Goal: Transaction & Acquisition: Obtain resource

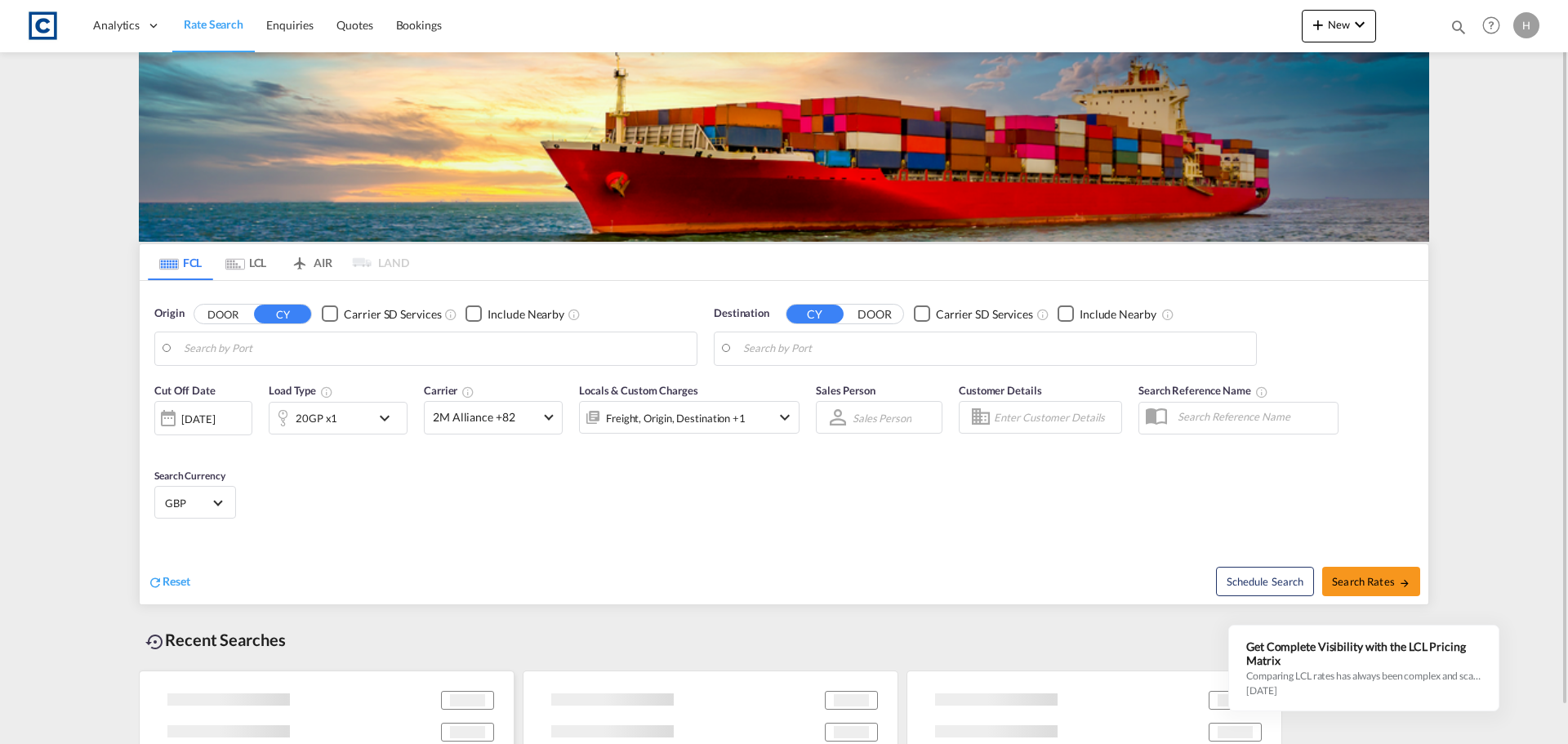
type input "GB-M50, [GEOGRAPHIC_DATA]"
type input "[GEOGRAPHIC_DATA], [GEOGRAPHIC_DATA]"
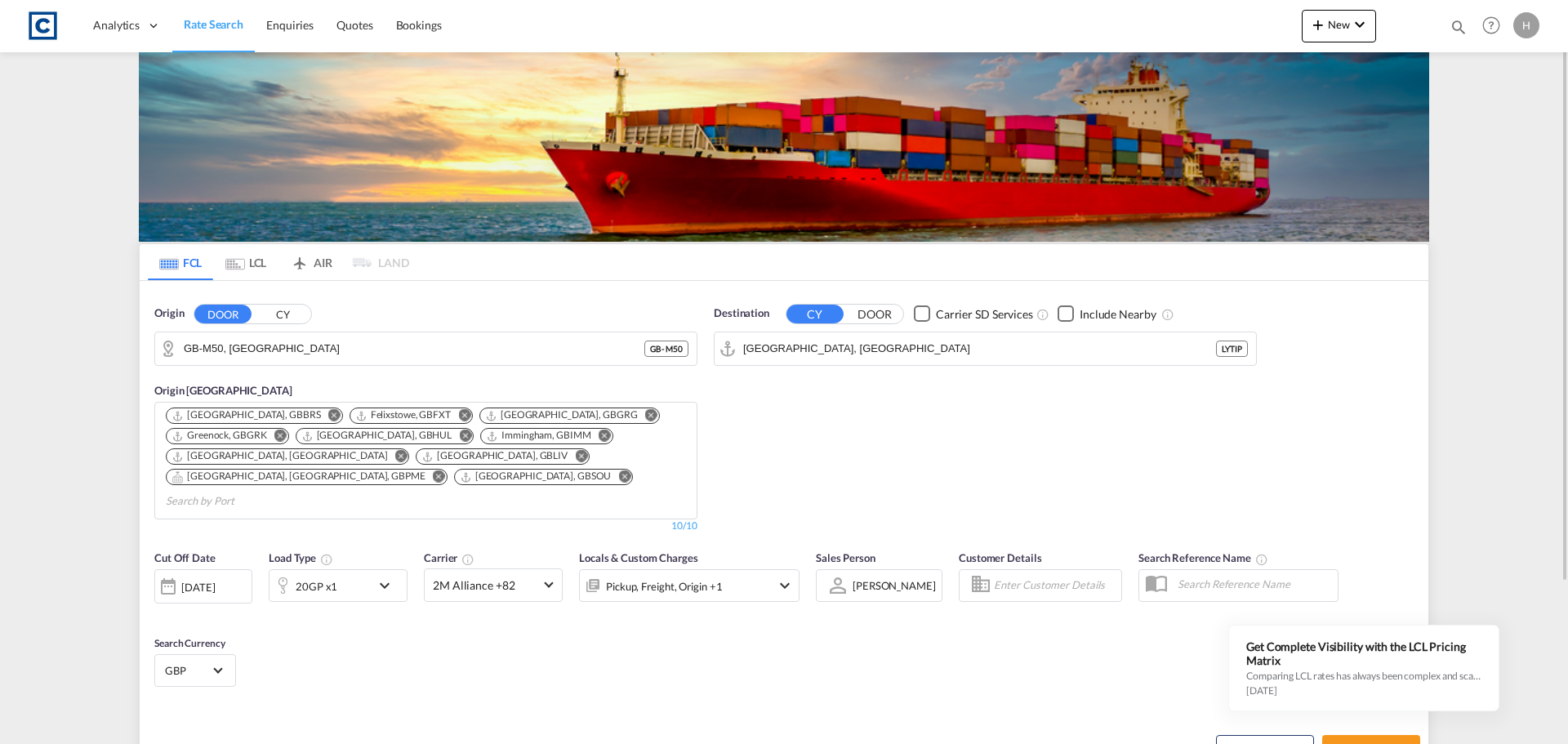
click at [825, 469] on div "Destination CY DOOR Carrier SD Services Include Nearby [GEOGRAPHIC_DATA], LYTIP…" at bounding box center [985, 419] width 559 height 244
click at [1375, 743] on span "Search Rates" at bounding box center [1370, 750] width 78 height 13
type input "M50 to LYTIP / [DATE]"
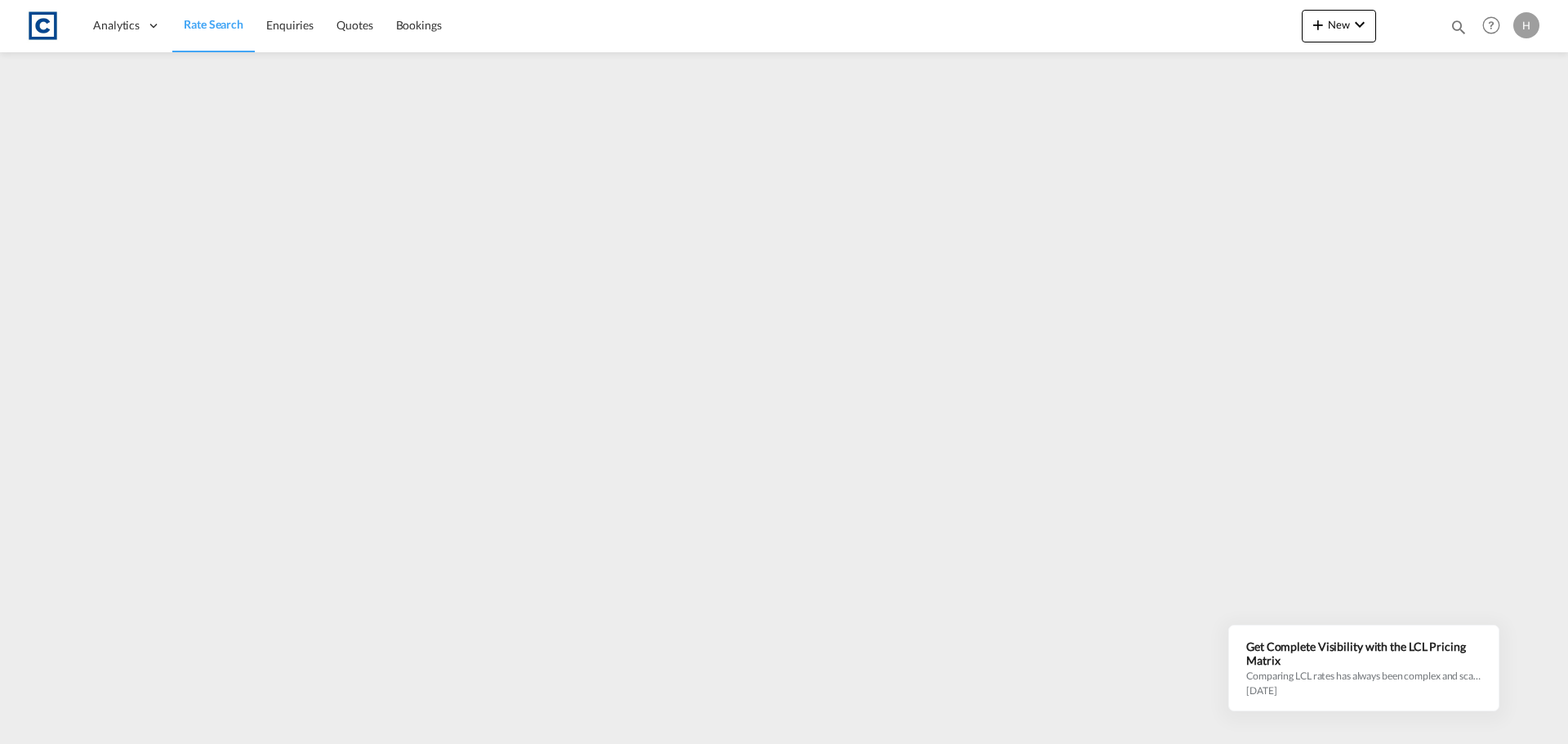
click at [222, 31] on span "Rate Search" at bounding box center [214, 23] width 59 height 14
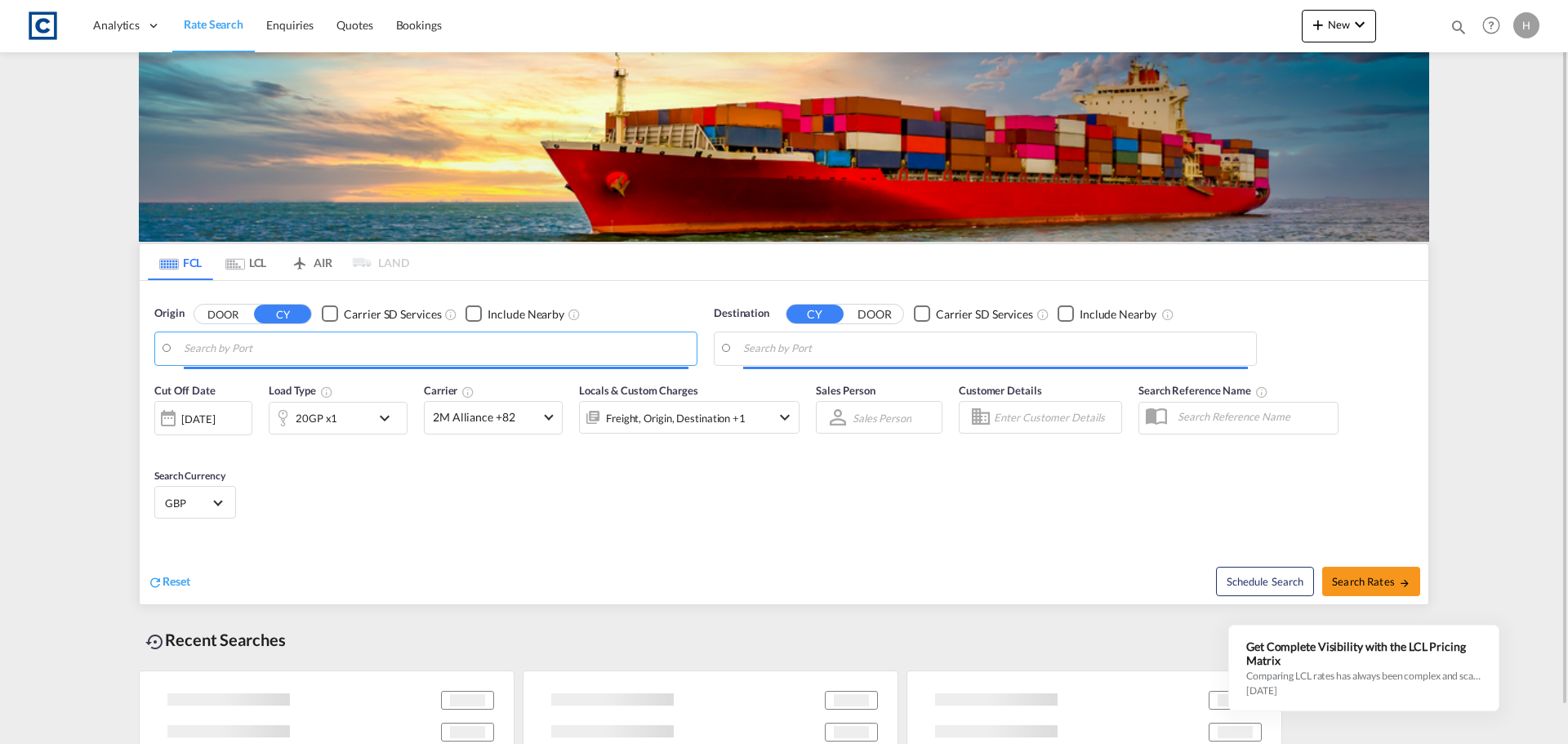
click at [366, 346] on input "Search by Port" at bounding box center [436, 348] width 505 height 24
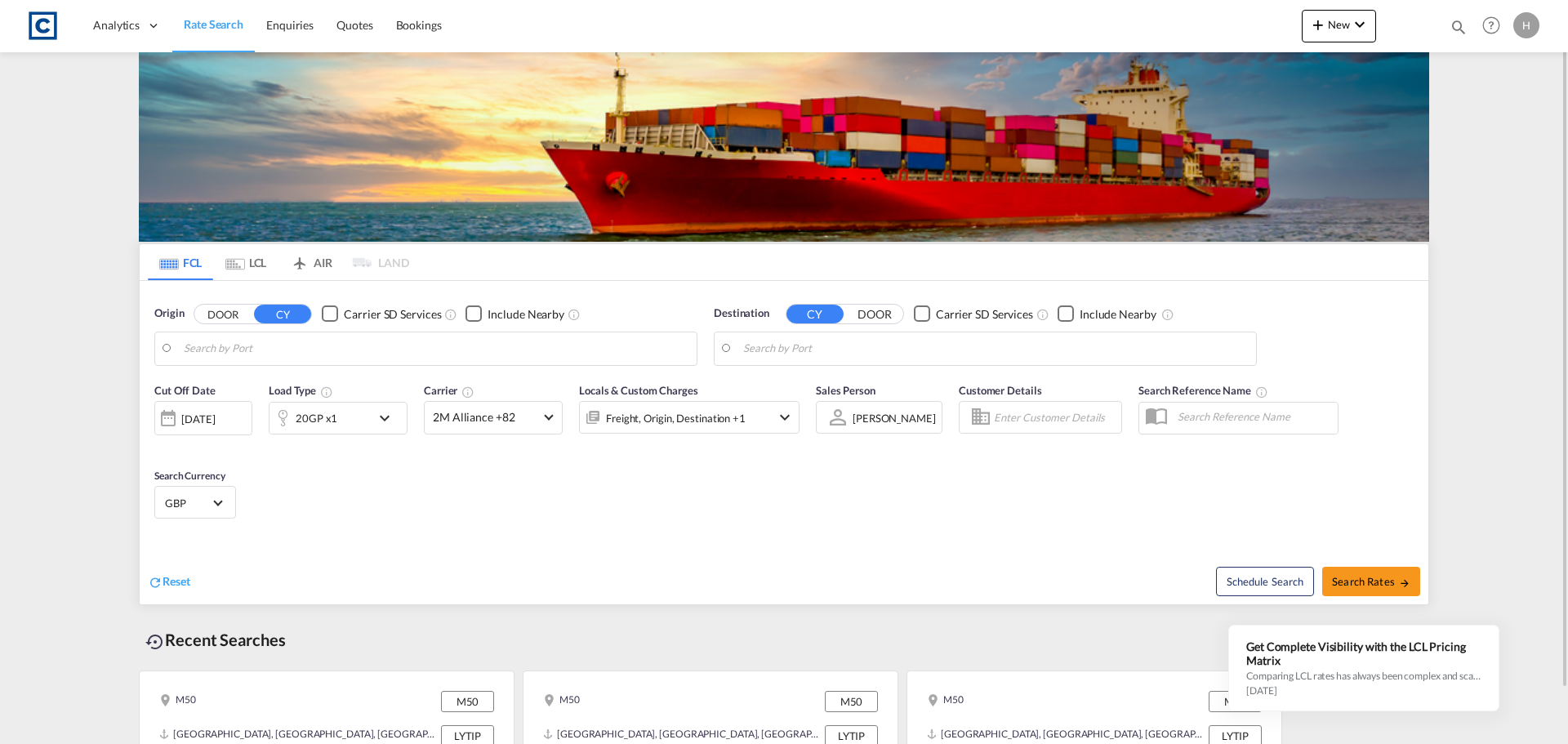
click at [260, 352] on input "Search by Port" at bounding box center [436, 348] width 505 height 24
click at [444, 350] on input "Search by Port" at bounding box center [436, 348] width 505 height 24
click at [282, 350] on input "Search by Port" at bounding box center [436, 348] width 505 height 24
type input "g"
drag, startPoint x: 227, startPoint y: 322, endPoint x: 229, endPoint y: 331, distance: 9.2
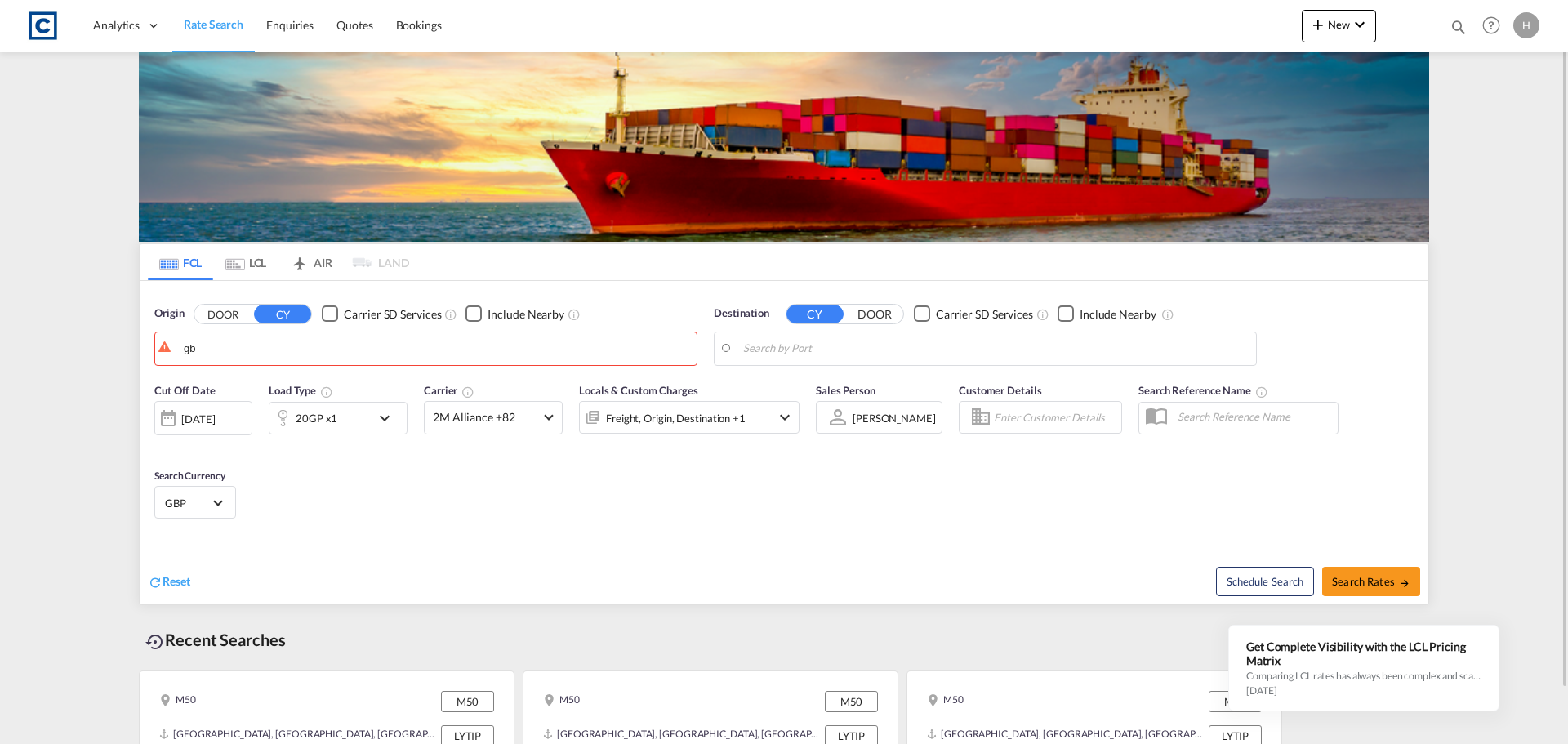
click at [229, 331] on div "Origin DOOR CY Carrier SD Services Include Nearby gb" at bounding box center [425, 335] width 543 height 60
click at [227, 313] on button "DOOR" at bounding box center [223, 314] width 58 height 19
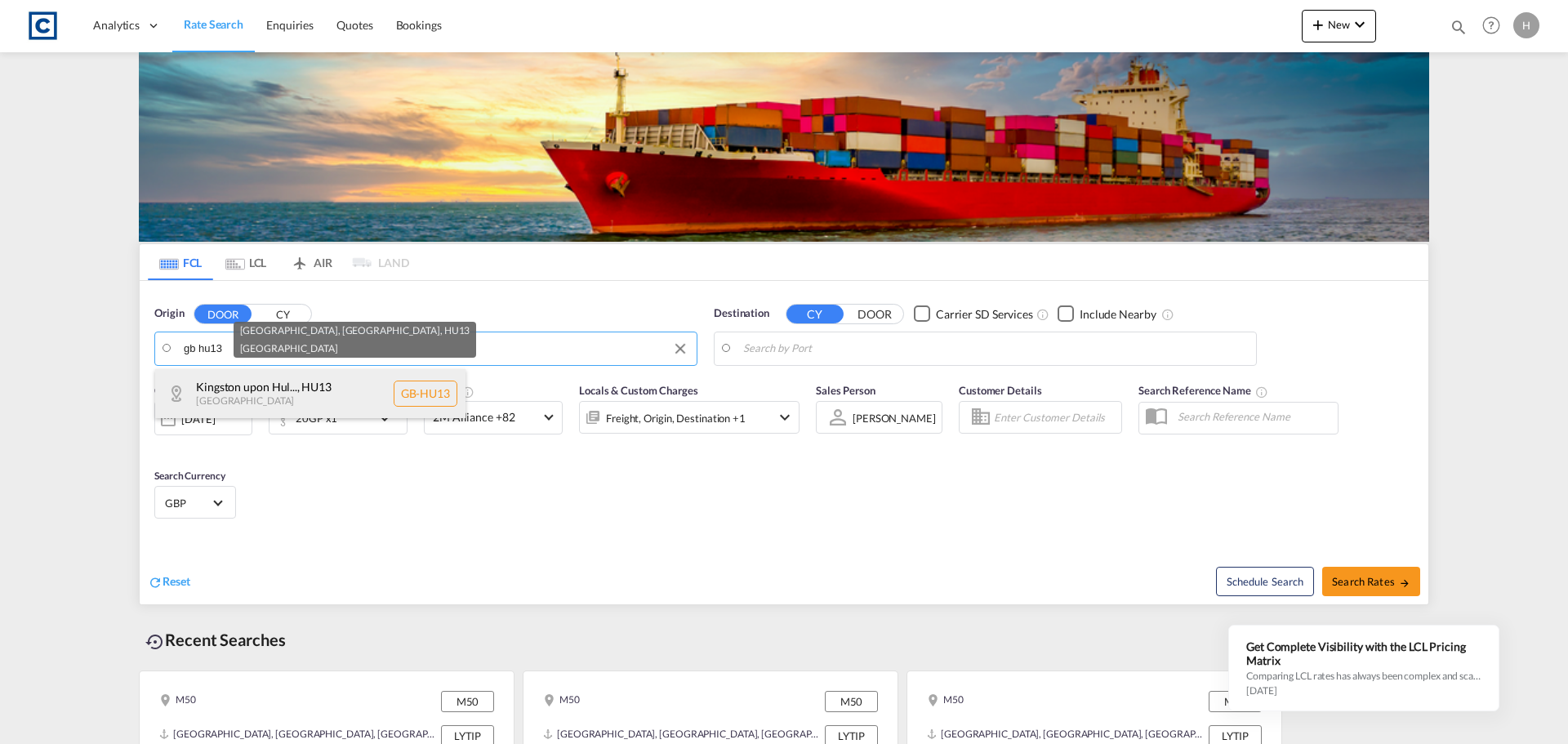
click at [274, 382] on div "Kingston upon Hul... , HU13 [GEOGRAPHIC_DATA] [GEOGRAPHIC_DATA]-HU13" at bounding box center [310, 394] width 310 height 49
type input "GB-HU13, [GEOGRAPHIC_DATA], City of"
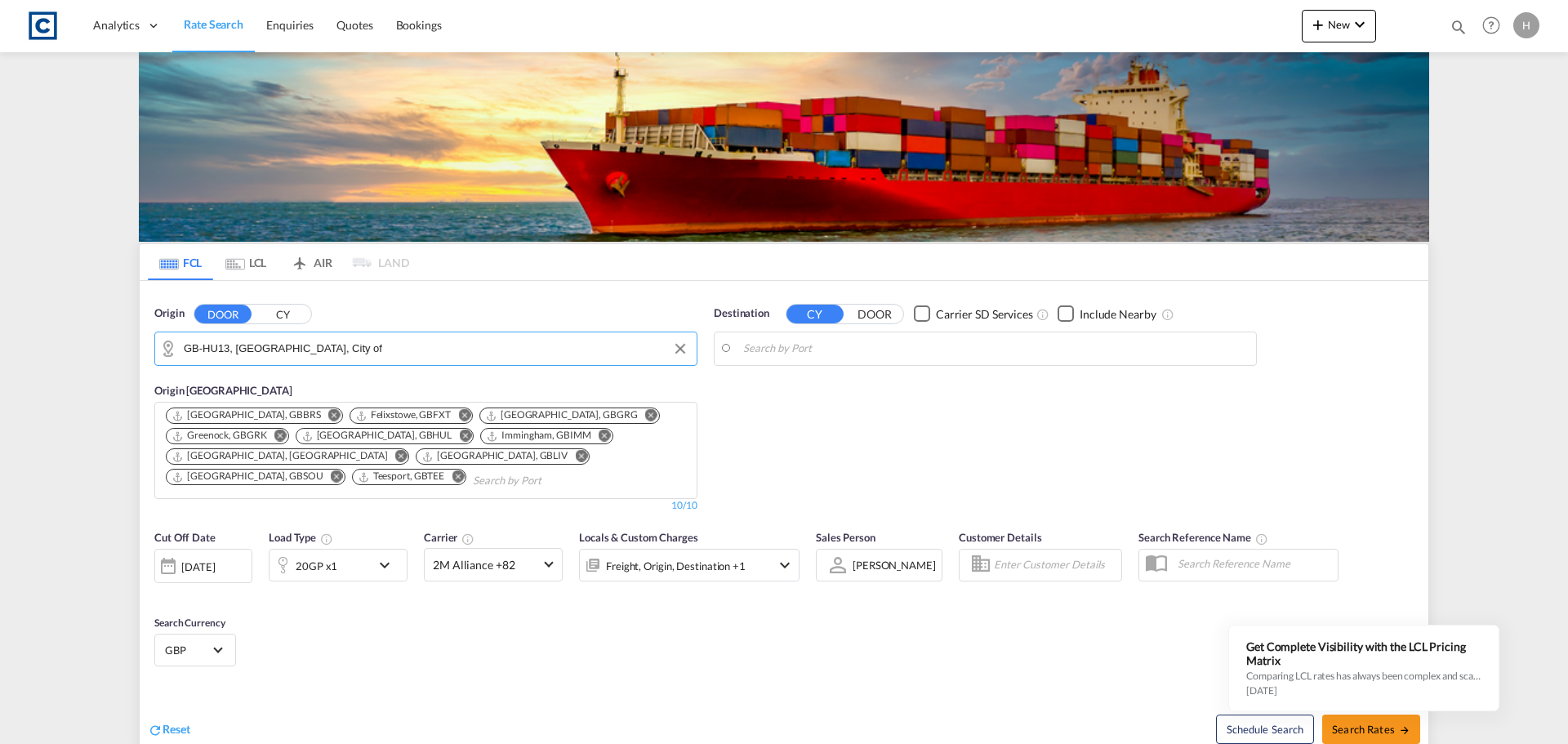
click at [893, 343] on body "Analytics Dashboard Rate Search Enquiries Quotes Bookings" at bounding box center [784, 372] width 1568 height 744
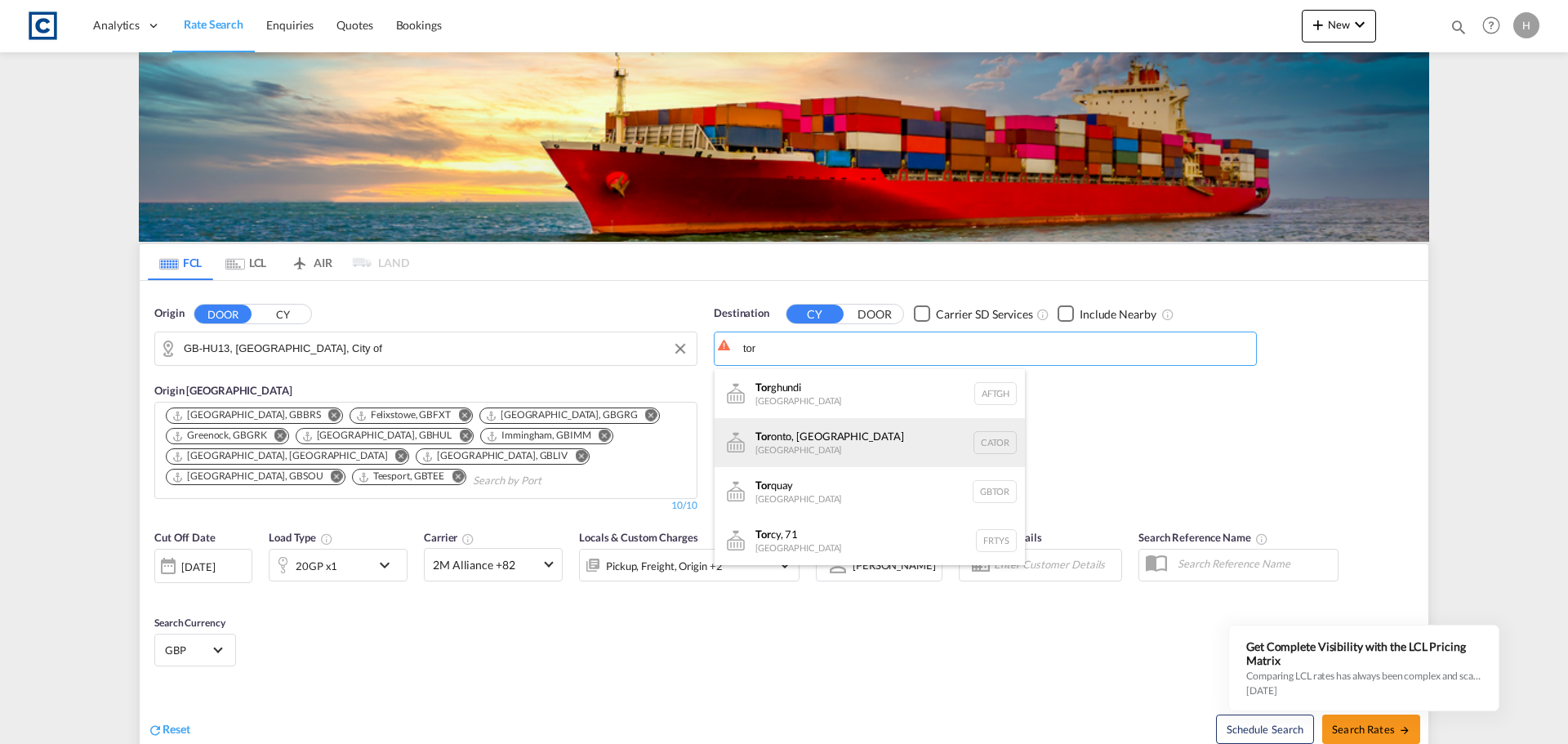
click at [836, 450] on div "Tor onto, ON [GEOGRAPHIC_DATA] CATOR" at bounding box center [870, 442] width 310 height 49
type input "[GEOGRAPHIC_DATA], [GEOGRAPHIC_DATA], CATOR"
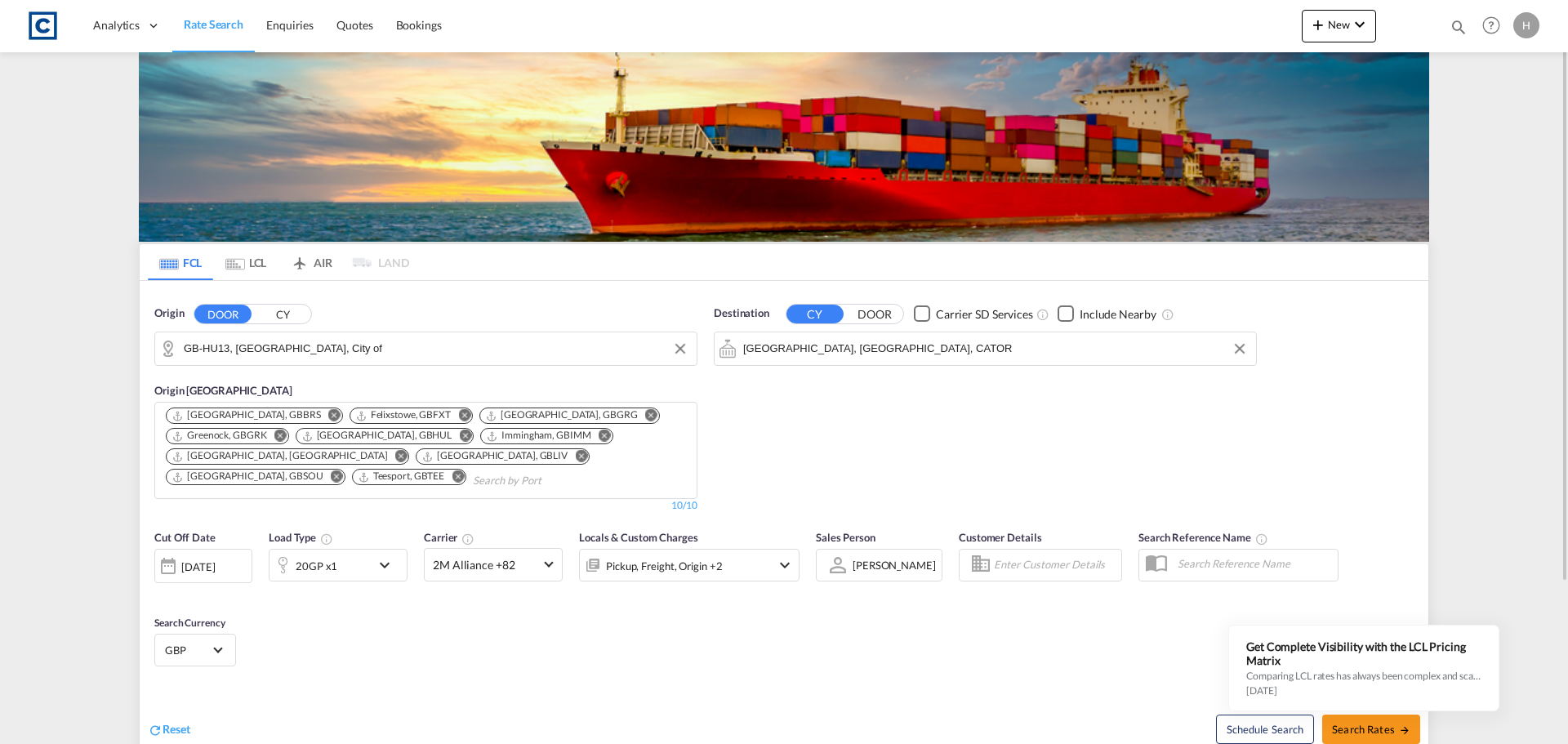
click at [394, 563] on md-icon "icon-chevron-down" at bounding box center [389, 565] width 28 height 20
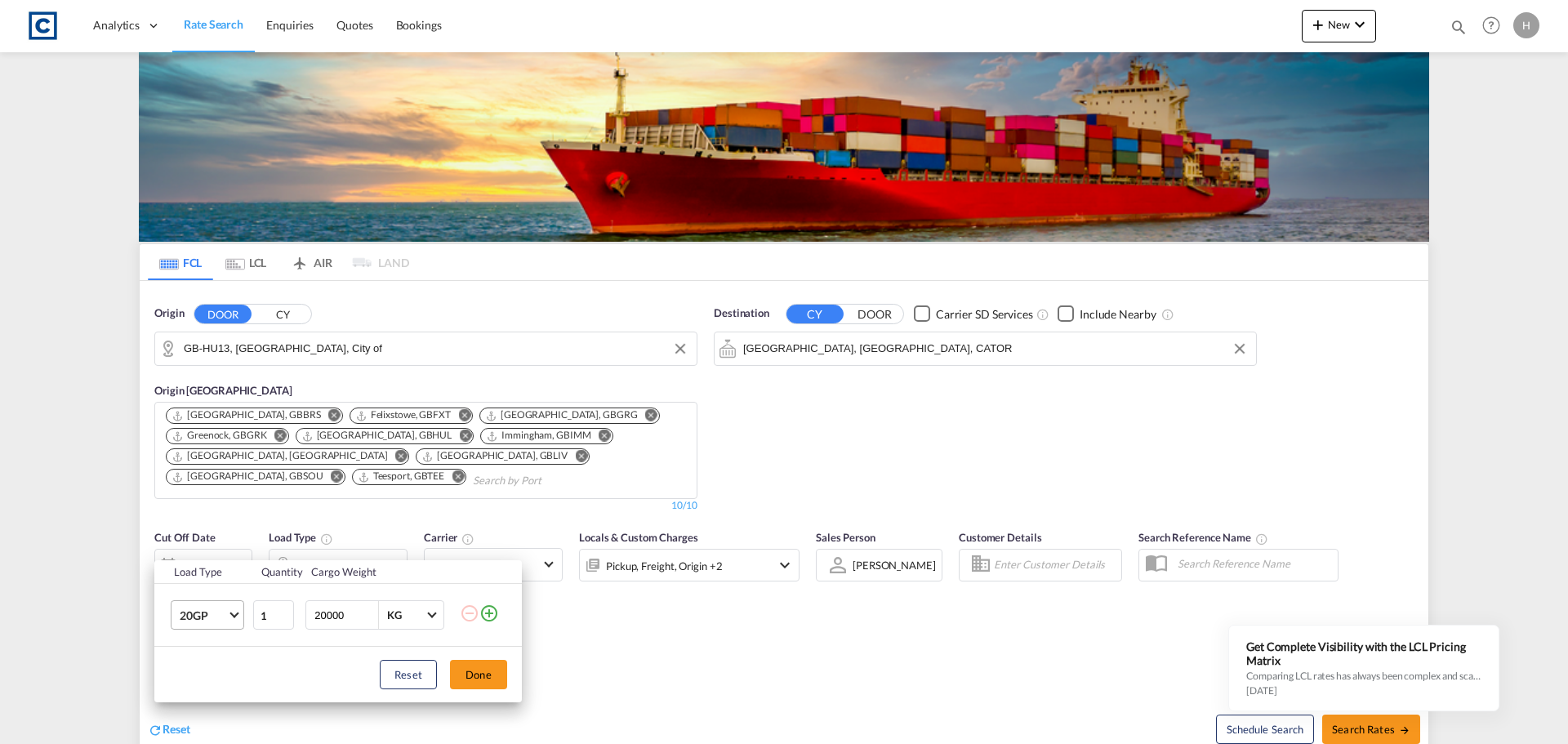
click at [231, 619] on md-select-value "20GP" at bounding box center [211, 615] width 65 height 28
click at [232, 617] on md-option "40HC" at bounding box center [222, 626] width 111 height 39
click at [478, 676] on button "Done" at bounding box center [479, 675] width 58 height 30
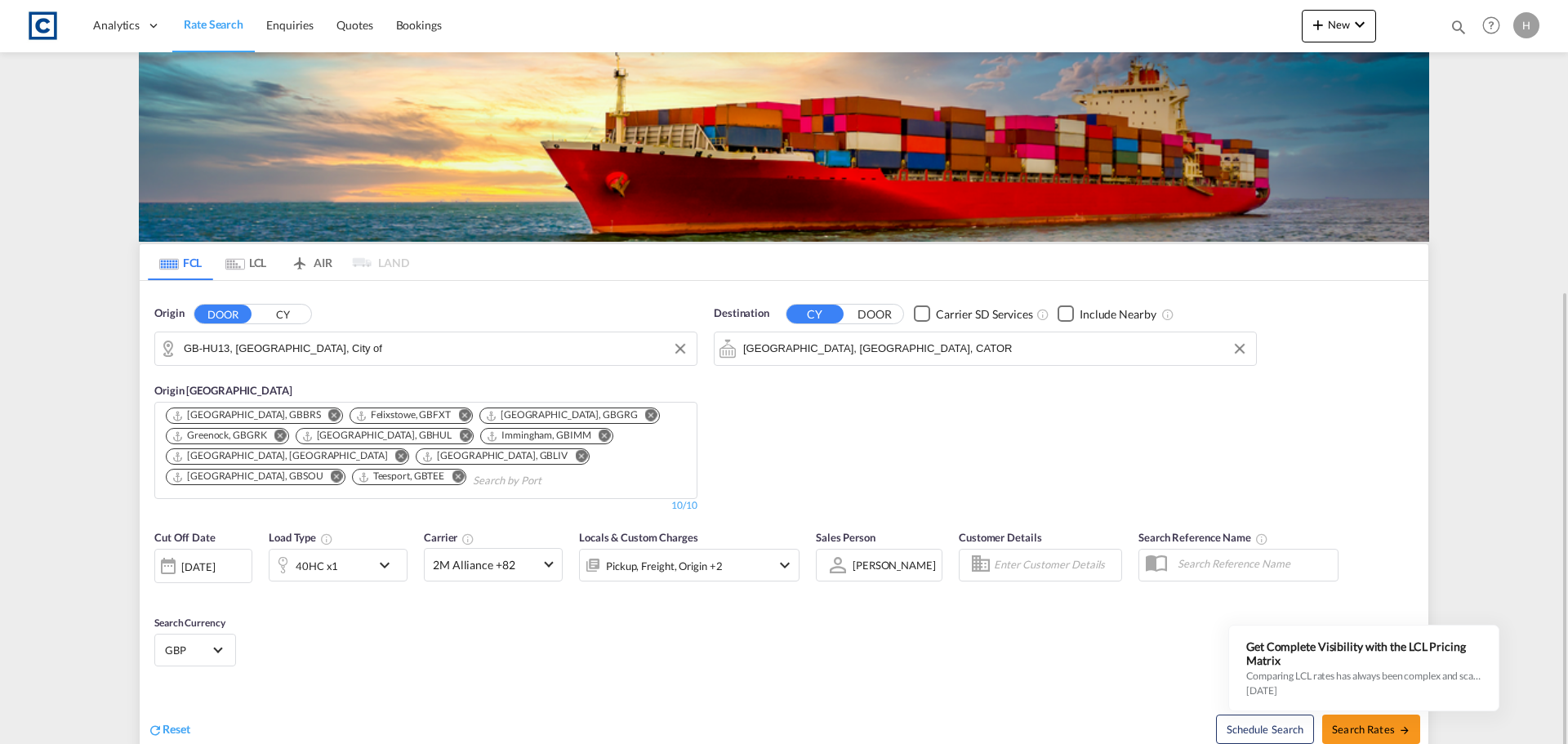
scroll to position [207, 0]
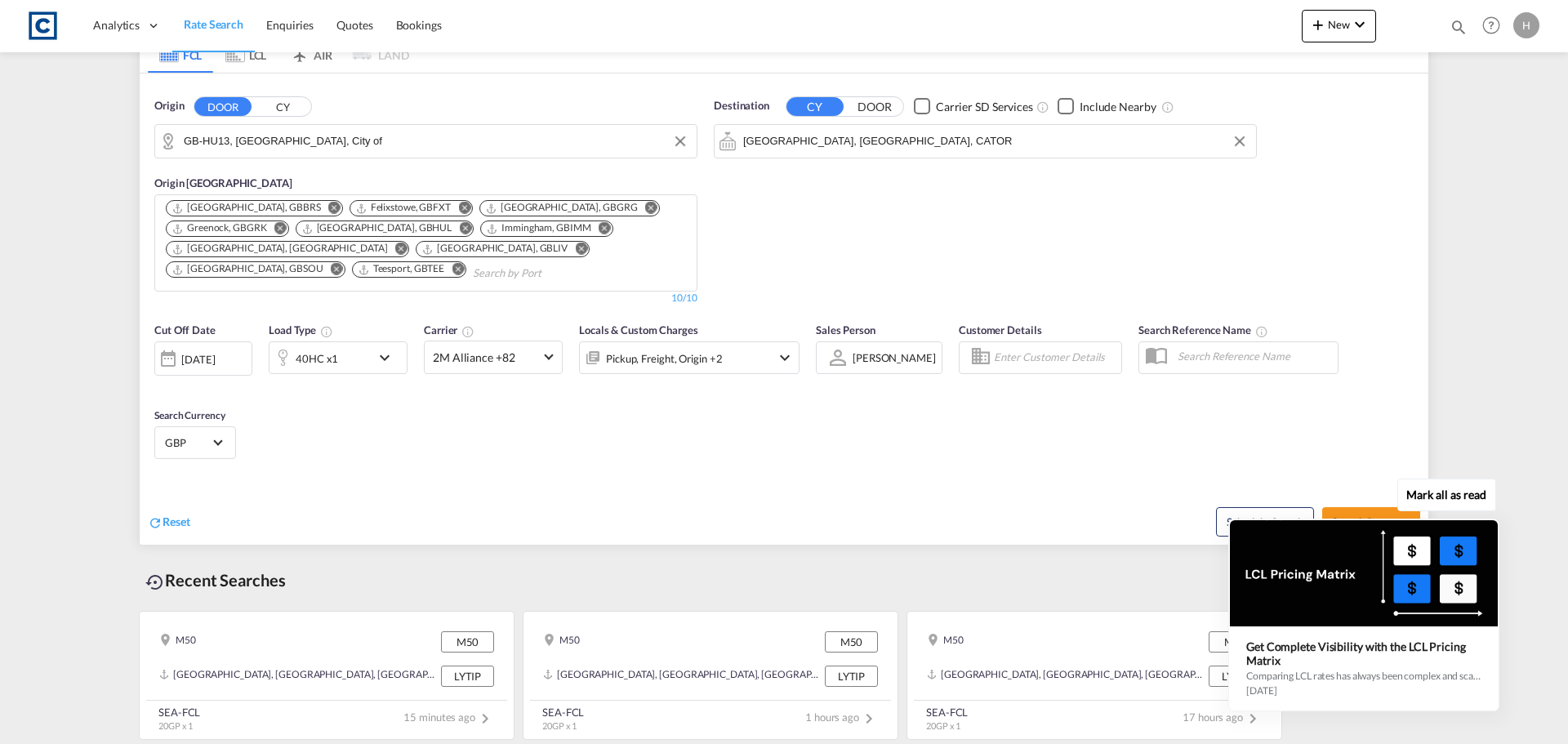
click at [1371, 511] on div "Mark all as read Get Complete Visibility with the LCL Pricing Matrix Comparing …" at bounding box center [1367, 598] width 295 height 227
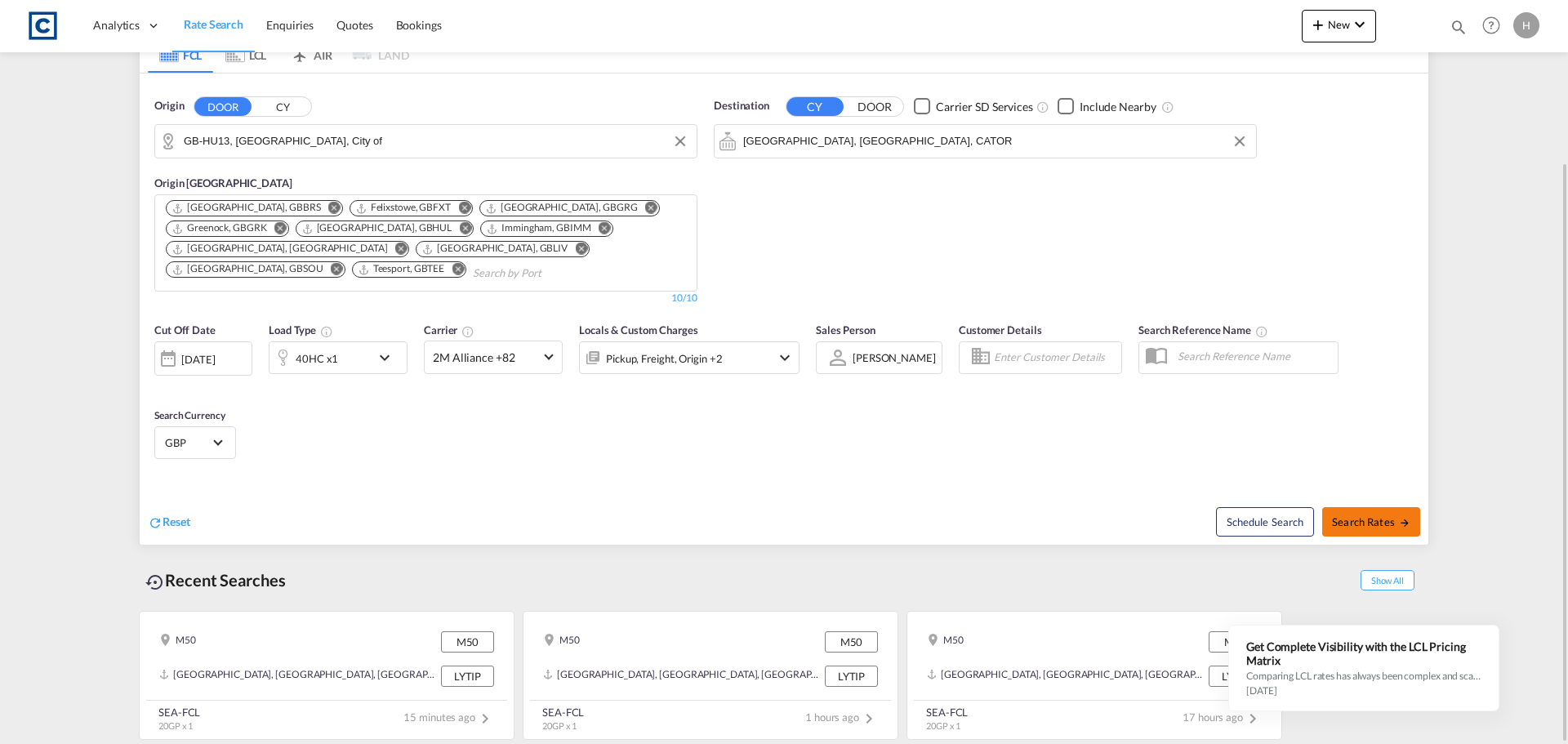
click at [1372, 516] on span "Search Rates" at bounding box center [1370, 522] width 78 height 13
type input "HU13 to CATOR / [DATE]"
